Goal: Task Accomplishment & Management: Manage account settings

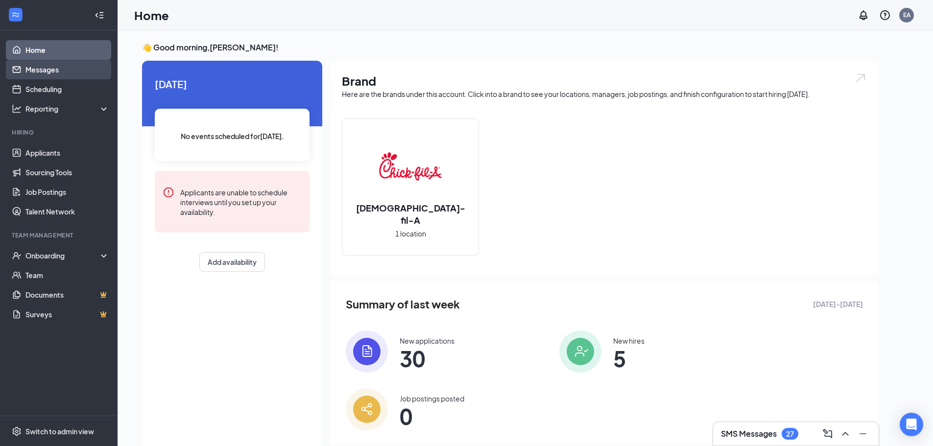
click at [51, 70] on link "Messages" at bounding box center [67, 70] width 84 height 20
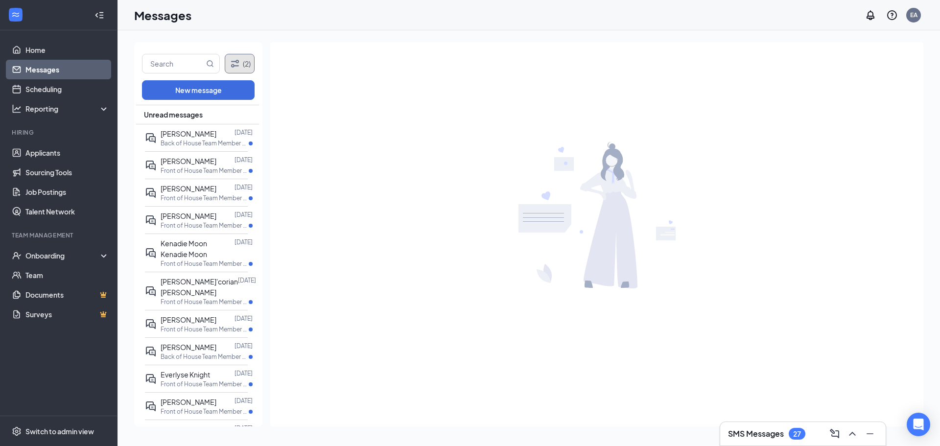
click at [234, 64] on icon "Filter" at bounding box center [235, 64] width 12 height 12
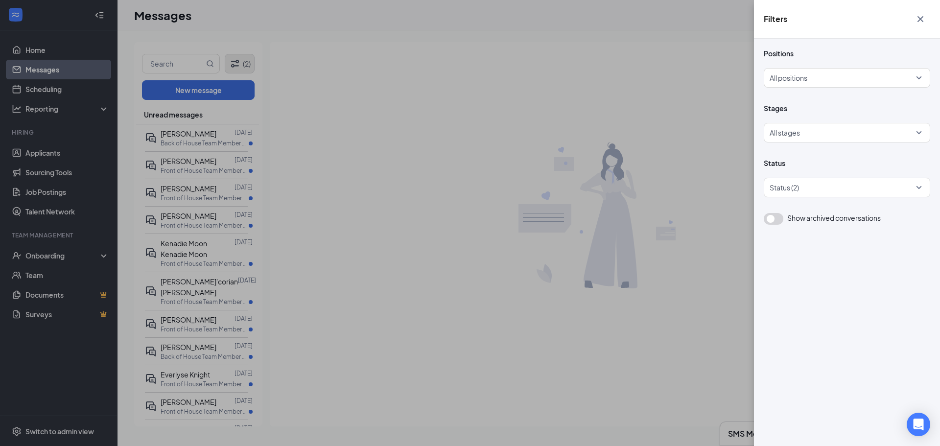
click at [234, 64] on div "Filters Positions All positions Stages All stages Status Status (2) Show archiv…" at bounding box center [470, 223] width 940 height 446
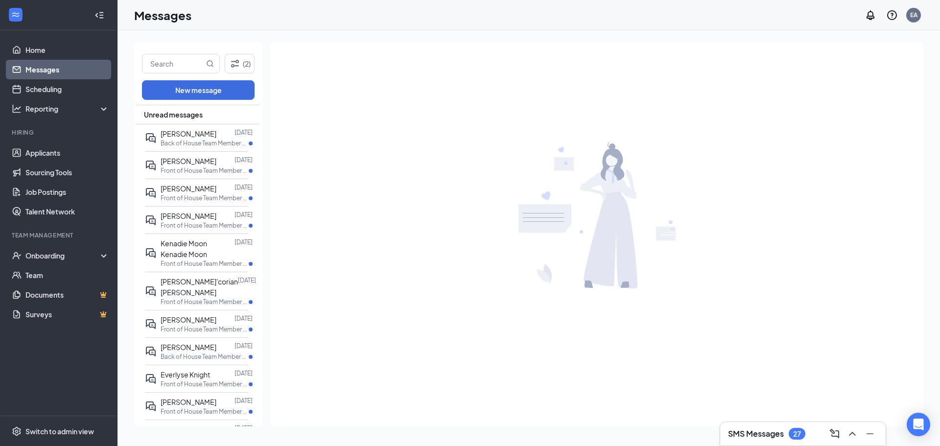
click at [806, 428] on div "SMS Messages 27" at bounding box center [766, 434] width 77 height 12
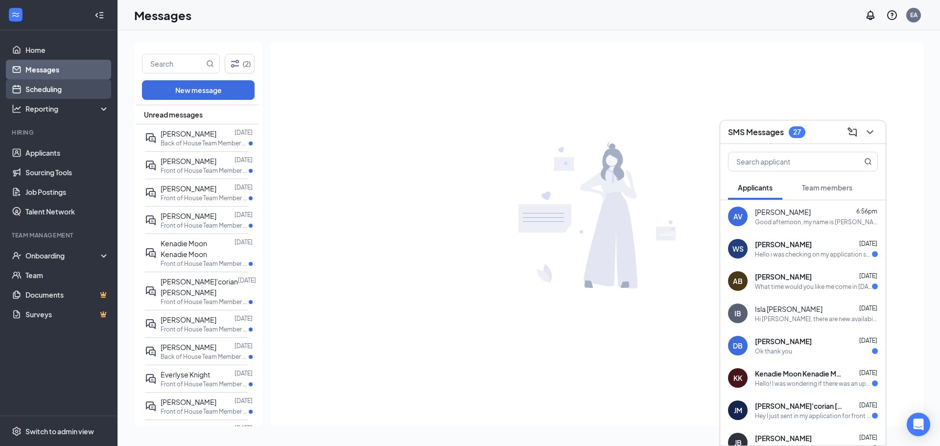
click at [45, 93] on link "Scheduling" at bounding box center [67, 89] width 84 height 20
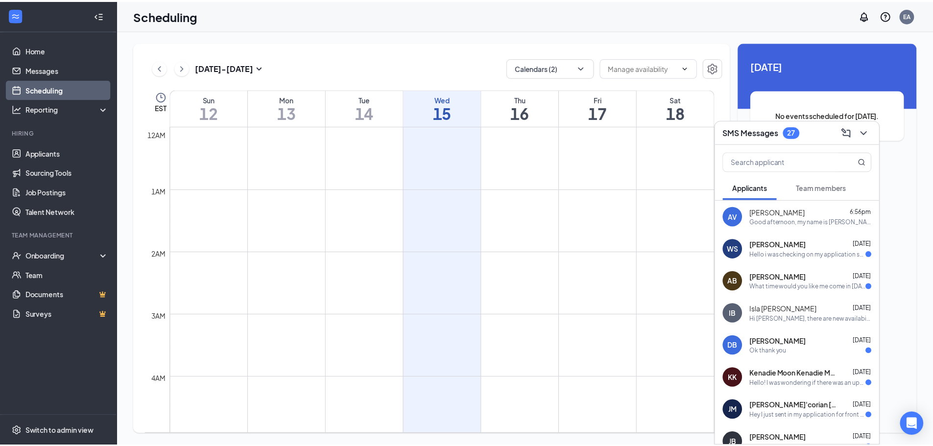
scroll to position [481, 0]
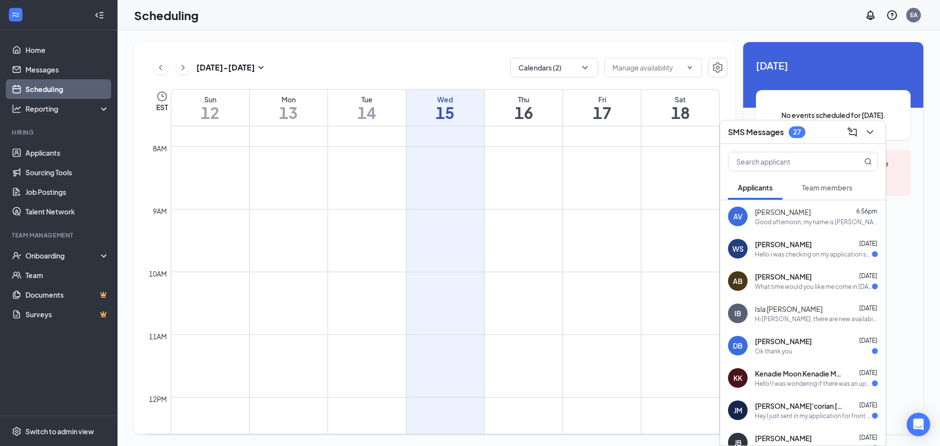
click at [811, 132] on div "SMS Messages 27" at bounding box center [803, 131] width 150 height 15
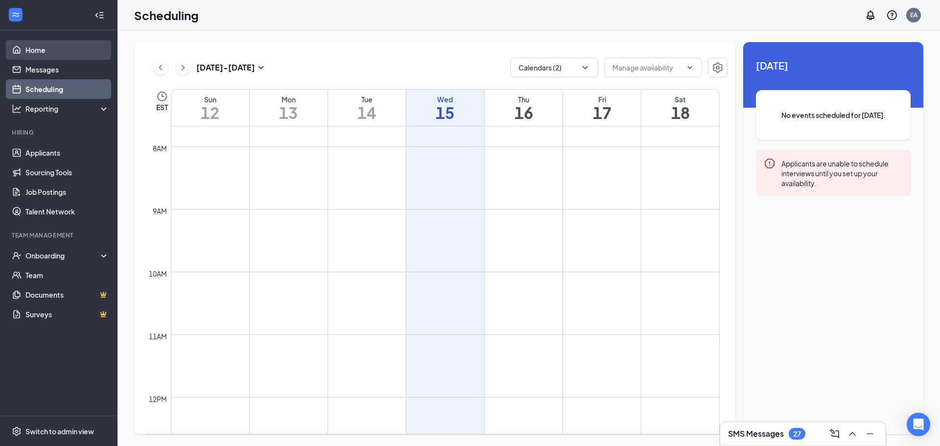
click at [71, 47] on link "Home" at bounding box center [67, 50] width 84 height 20
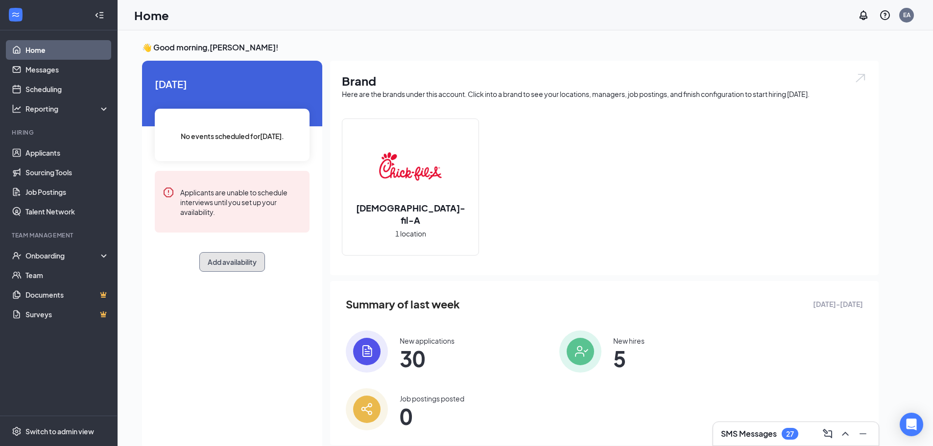
click at [249, 259] on button "Add availability" at bounding box center [232, 262] width 66 height 20
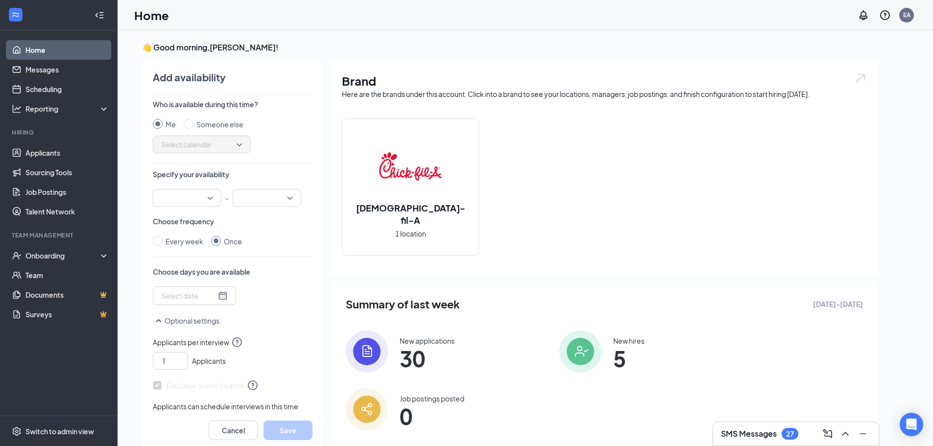
scroll to position [4, 0]
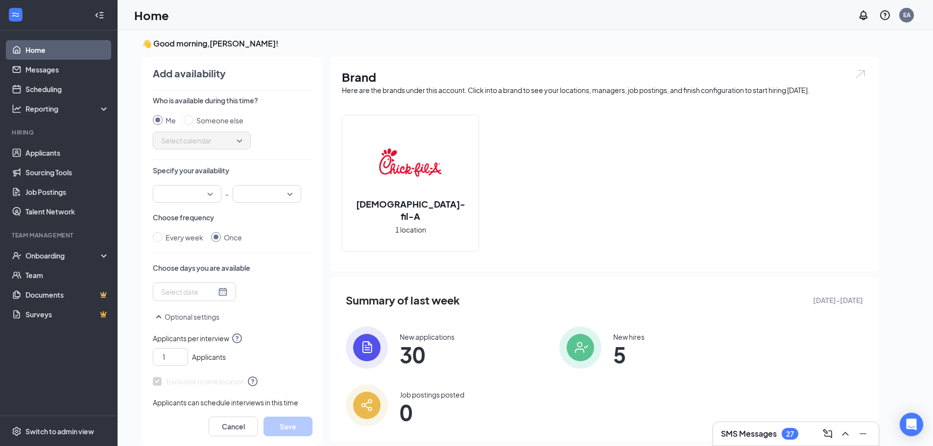
click at [189, 185] on div at bounding box center [187, 194] width 69 height 18
click at [185, 248] on span "08:30 AM" at bounding box center [175, 251] width 29 height 11
click at [297, 190] on div at bounding box center [267, 194] width 69 height 18
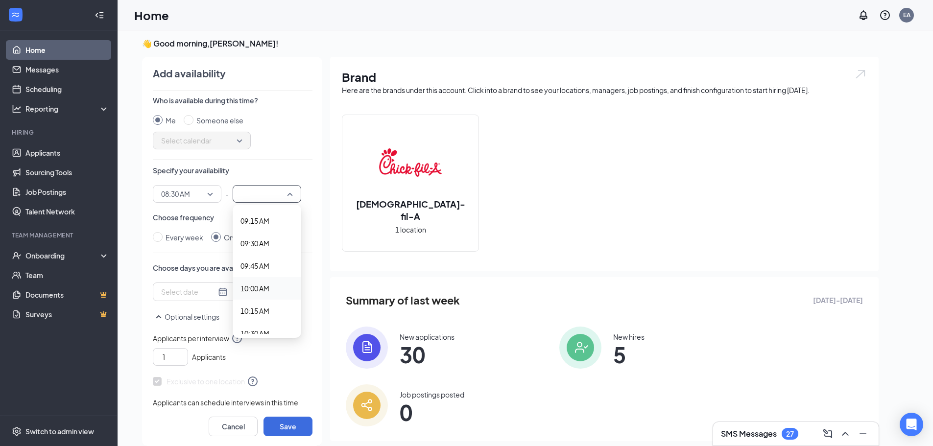
click at [251, 291] on span "10:00 AM" at bounding box center [254, 288] width 29 height 11
click at [218, 288] on div at bounding box center [194, 291] width 67 height 11
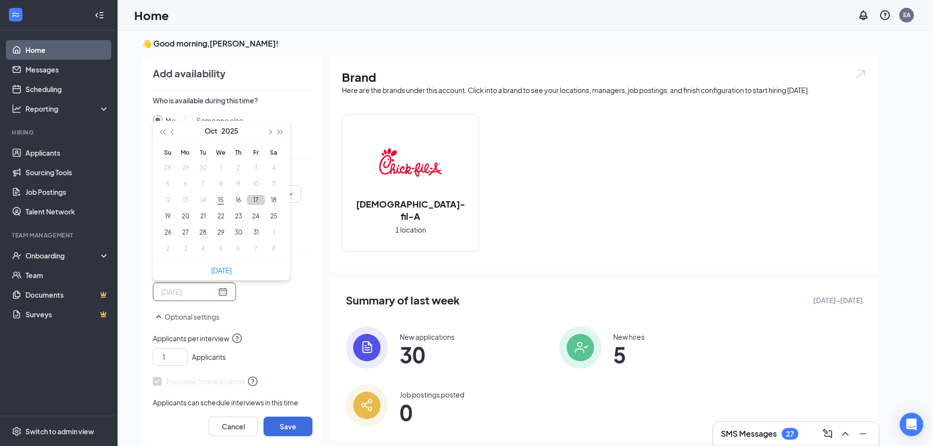
click at [250, 200] on button "17" at bounding box center [256, 200] width 18 height 10
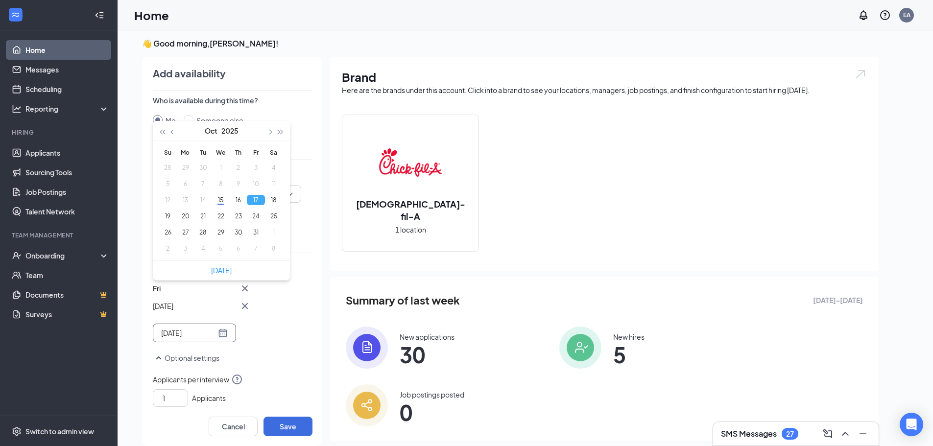
type input "[DATE]"
click at [297, 425] on button "Save" at bounding box center [287, 427] width 49 height 20
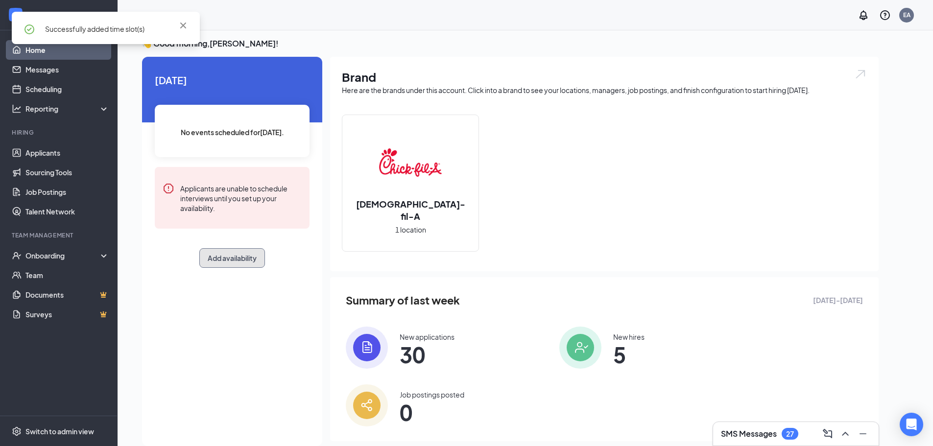
click at [235, 254] on button "Add availability" at bounding box center [232, 258] width 66 height 20
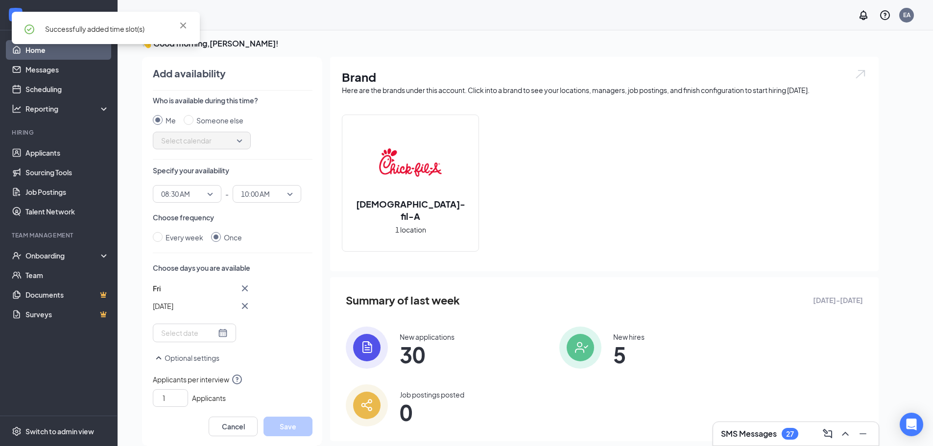
click at [204, 197] on span "08:30 AM" at bounding box center [182, 194] width 43 height 15
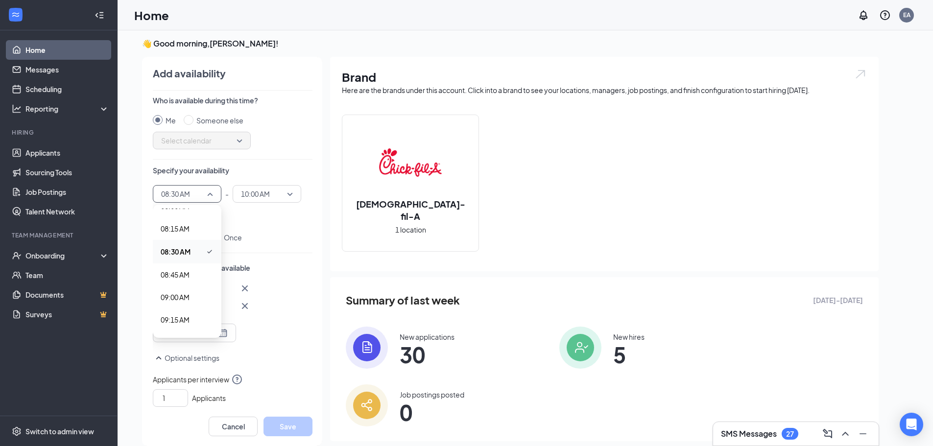
click at [204, 197] on span "08:30 AM" at bounding box center [182, 194] width 43 height 15
click at [245, 285] on icon "Cross" at bounding box center [245, 289] width 12 height 12
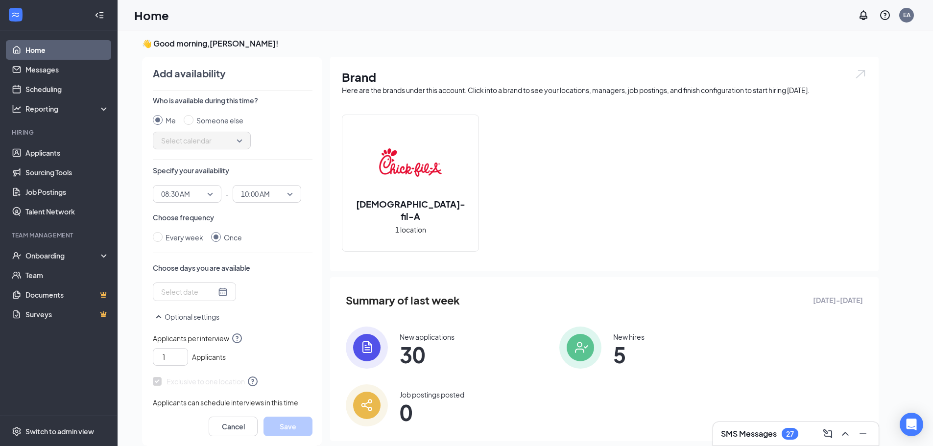
click at [213, 289] on div at bounding box center [194, 291] width 67 height 11
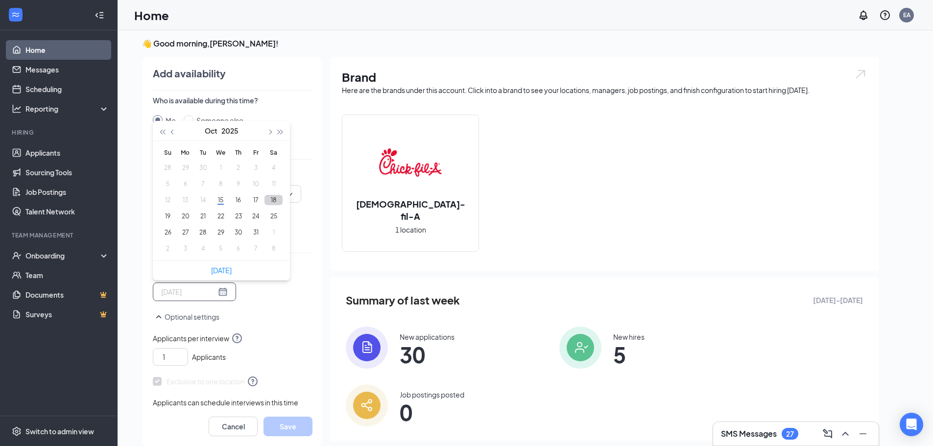
click at [278, 199] on button "18" at bounding box center [273, 200] width 18 height 10
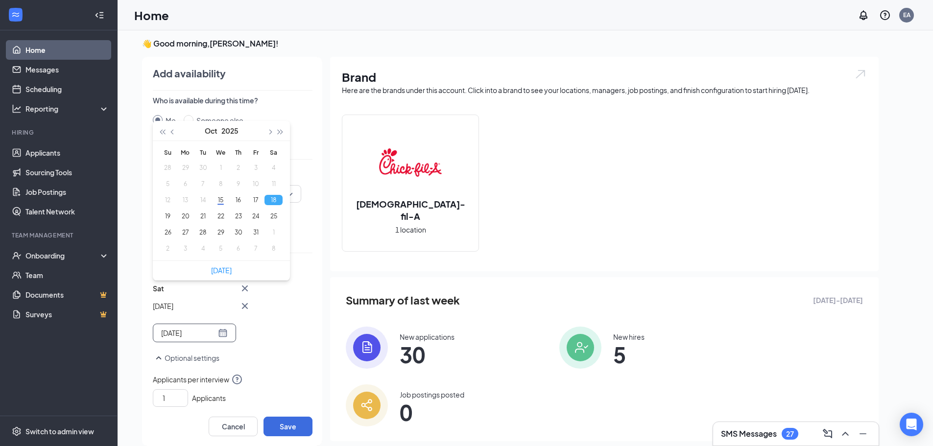
type input "[DATE]"
click at [288, 403] on div "1 Applicants" at bounding box center [233, 396] width 160 height 22
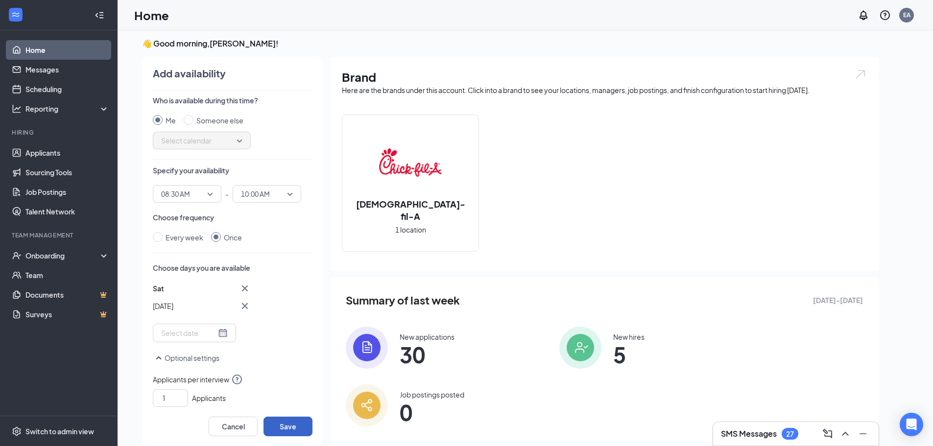
click at [286, 427] on button "Save" at bounding box center [287, 427] width 49 height 20
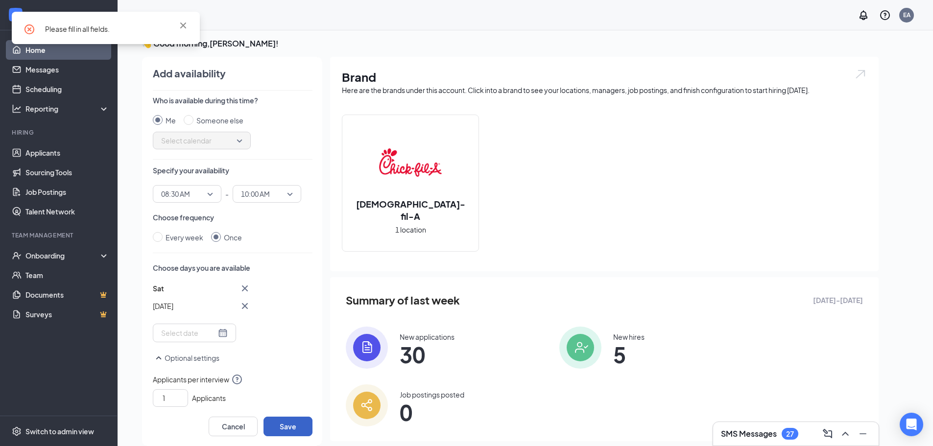
click at [207, 194] on span "08:30 AM" at bounding box center [187, 194] width 52 height 15
click at [190, 263] on div "08:30 AM" at bounding box center [187, 252] width 69 height 24
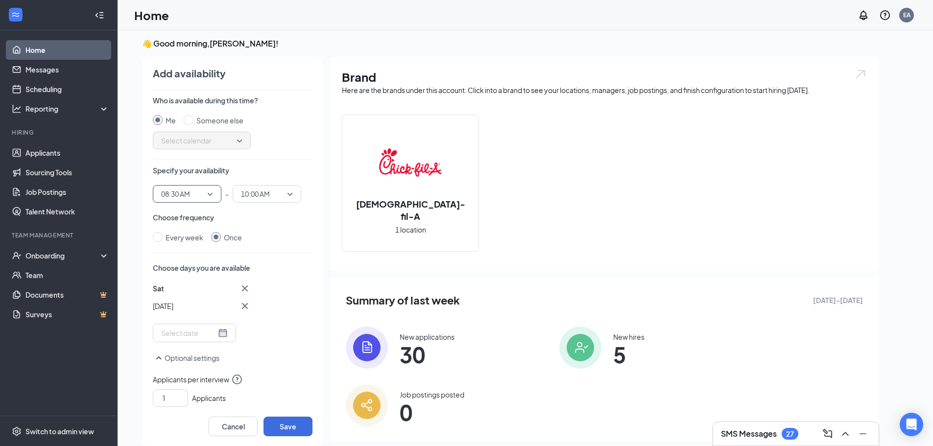
click at [186, 203] on div "Who is available during this time? Me Someone else Select calendar Specify your…" at bounding box center [233, 250] width 160 height 311
click at [190, 196] on span "08:30 AM" at bounding box center [175, 194] width 29 height 15
click at [186, 235] on div "08:15 AM" at bounding box center [187, 228] width 69 height 23
click at [253, 198] on span "10:00 AM" at bounding box center [255, 194] width 29 height 15
click at [258, 308] on span "10:15 AM" at bounding box center [254, 312] width 29 height 11
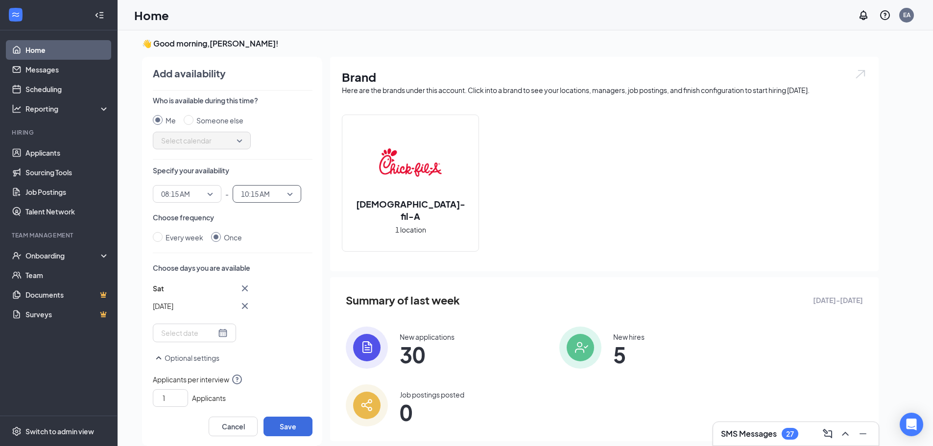
click at [290, 437] on div "Add availability Who is available during this time? Me Someone else Select cale…" at bounding box center [227, 251] width 189 height 389
click at [294, 430] on button "Save" at bounding box center [287, 427] width 49 height 20
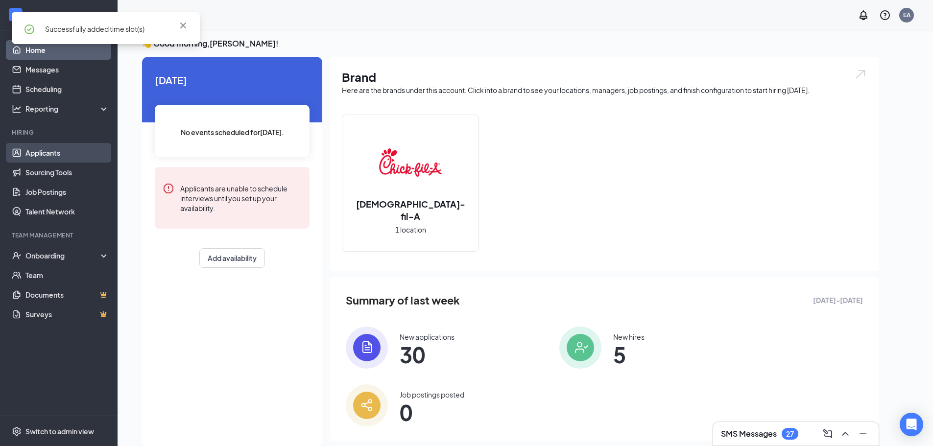
click at [41, 143] on link "Applicants" at bounding box center [67, 153] width 84 height 20
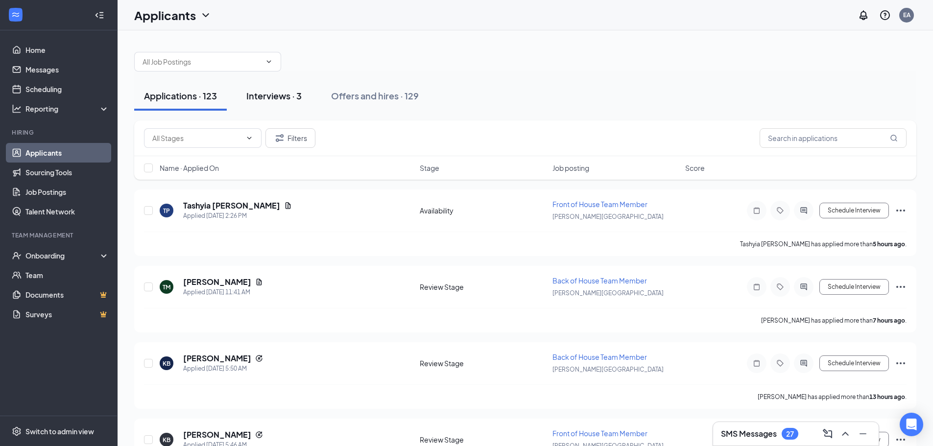
click at [274, 99] on div "Interviews · 3" at bounding box center [273, 96] width 55 height 12
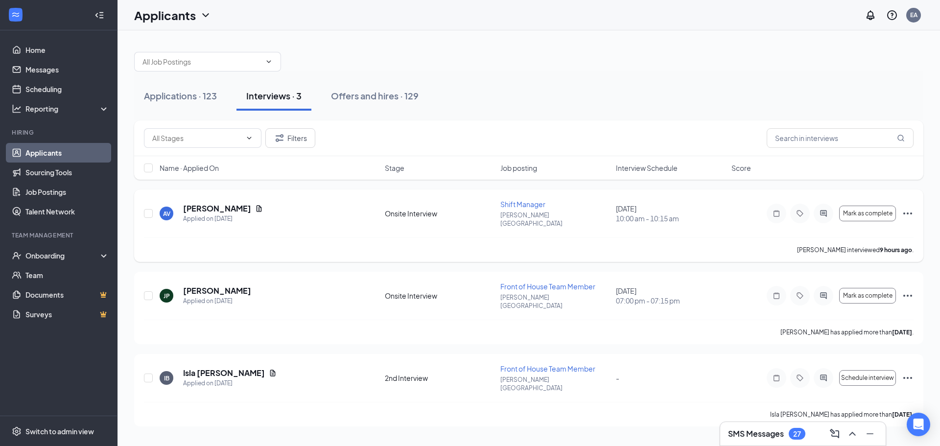
click at [292, 207] on div "AV [PERSON_NAME] Applied on [DATE]" at bounding box center [269, 213] width 219 height 21
click at [238, 203] on h5 "[PERSON_NAME]" at bounding box center [217, 208] width 68 height 11
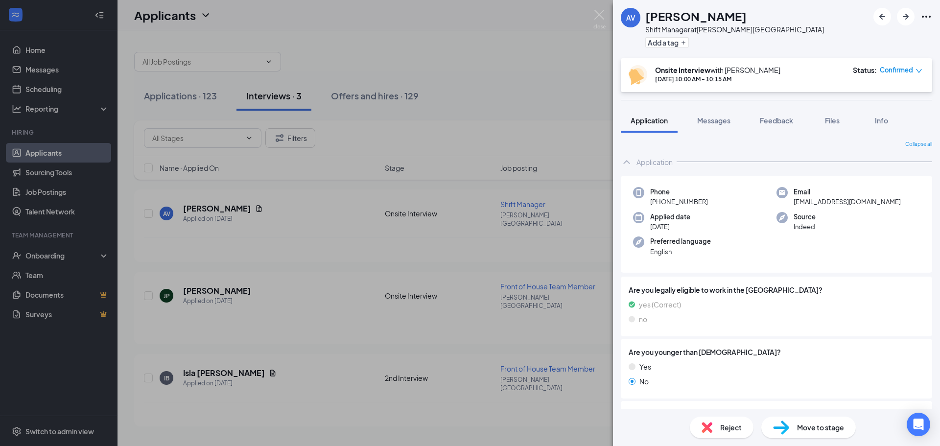
click at [815, 420] on div "Move to stage" at bounding box center [808, 428] width 95 height 22
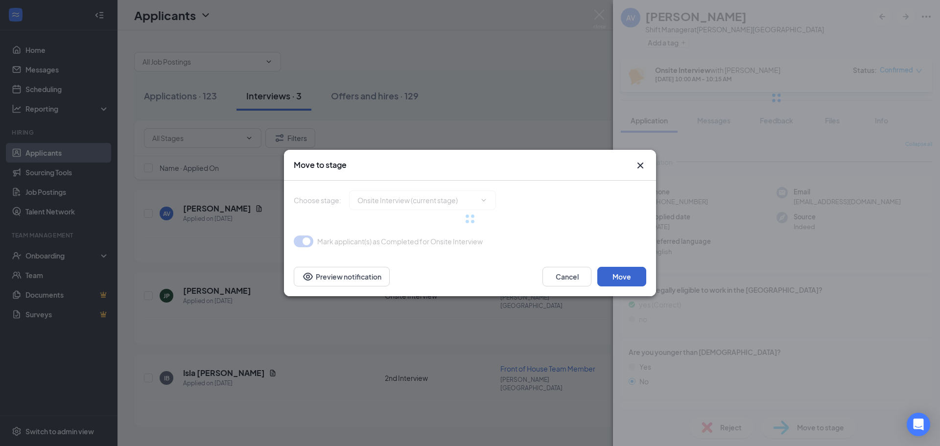
type input "2nd Interview (next stage)"
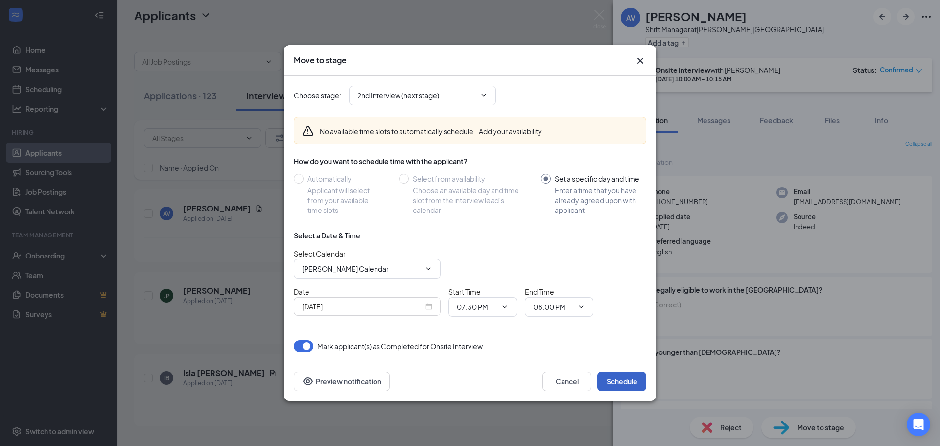
click at [632, 384] on button "Schedule" at bounding box center [621, 382] width 49 height 20
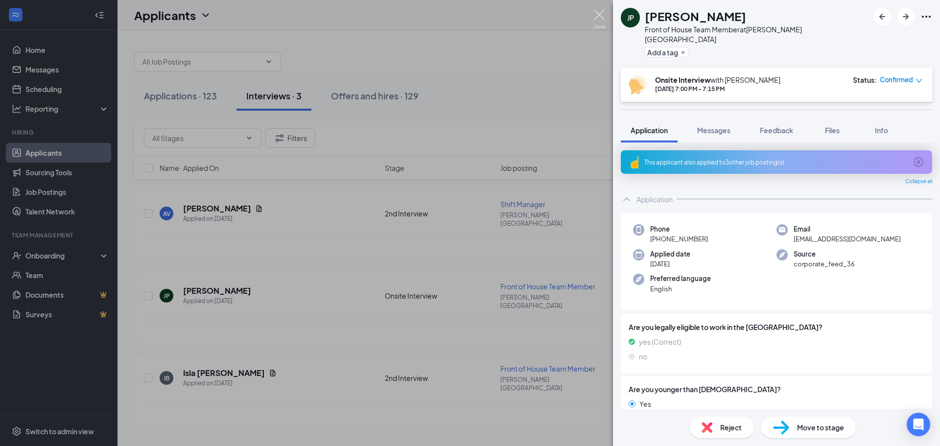
click at [597, 17] on img at bounding box center [599, 19] width 12 height 19
